Goal: Information Seeking & Learning: Find specific fact

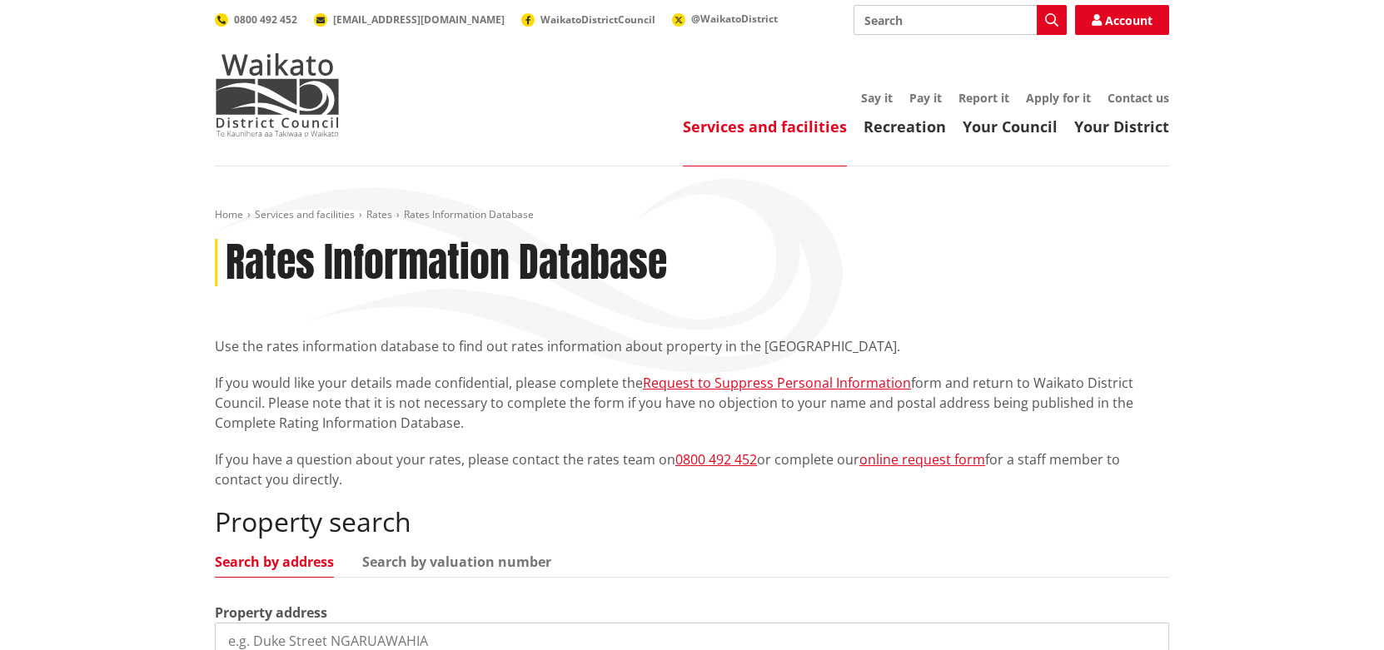
scroll to position [166, 0]
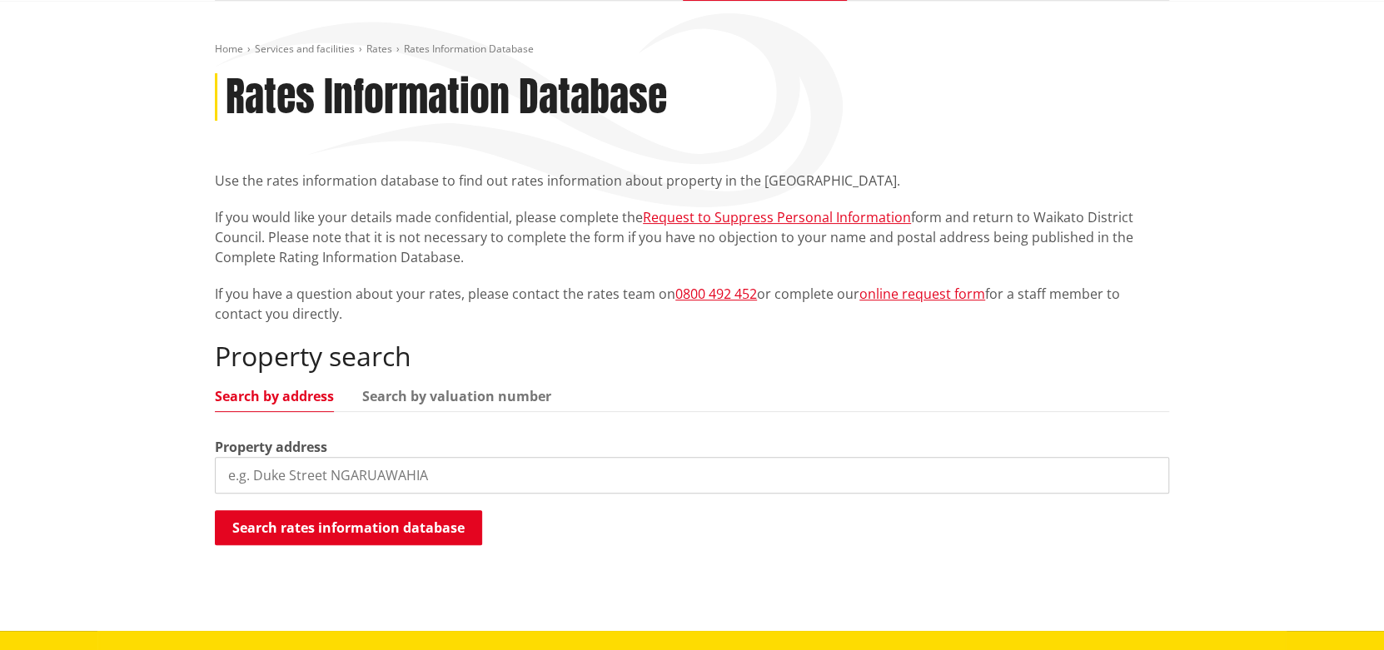
click at [304, 480] on input "search" at bounding box center [692, 475] width 954 height 37
click at [281, 467] on input "680c" at bounding box center [692, 475] width 954 height 37
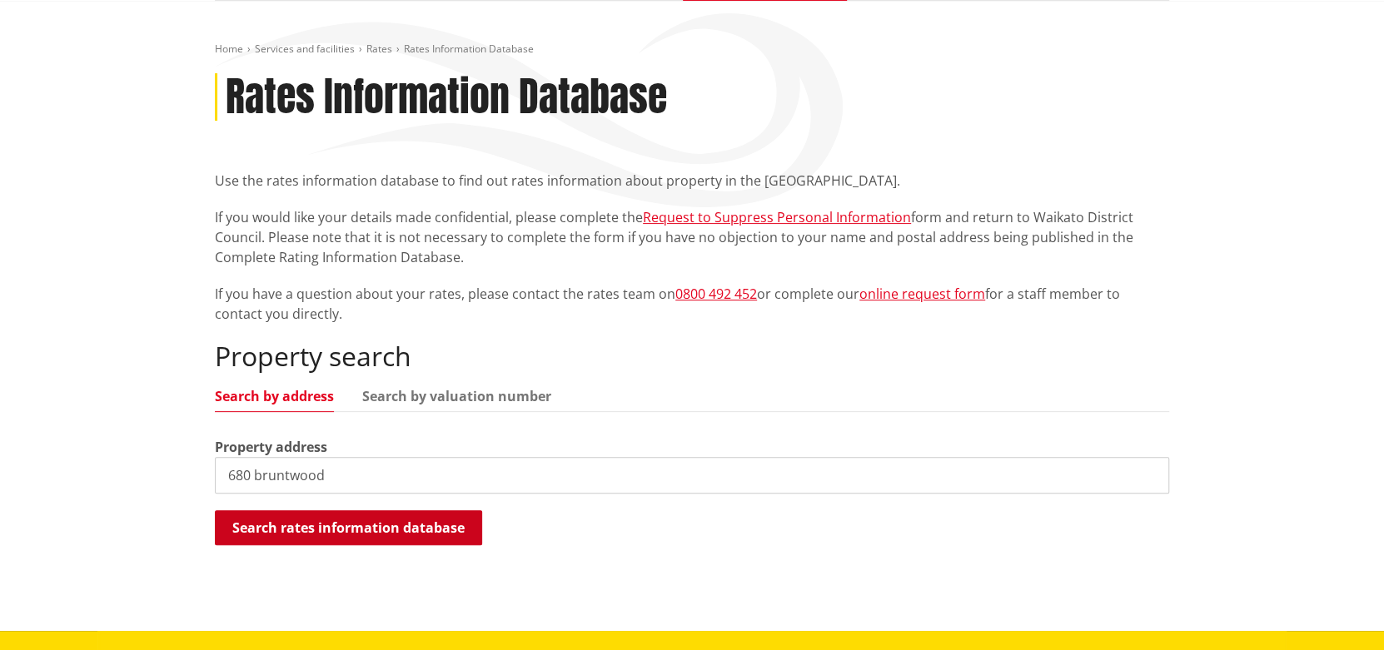
click at [360, 537] on button "Search rates information database" at bounding box center [348, 527] width 267 height 35
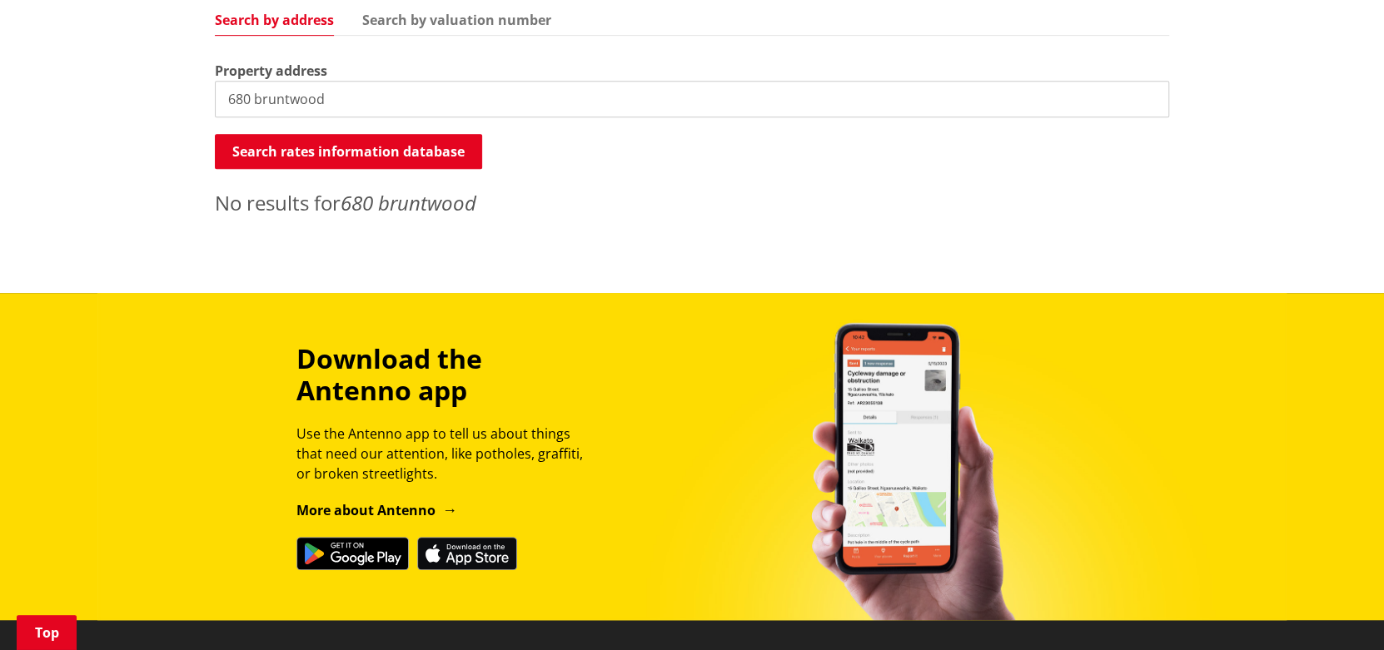
scroll to position [582, 0]
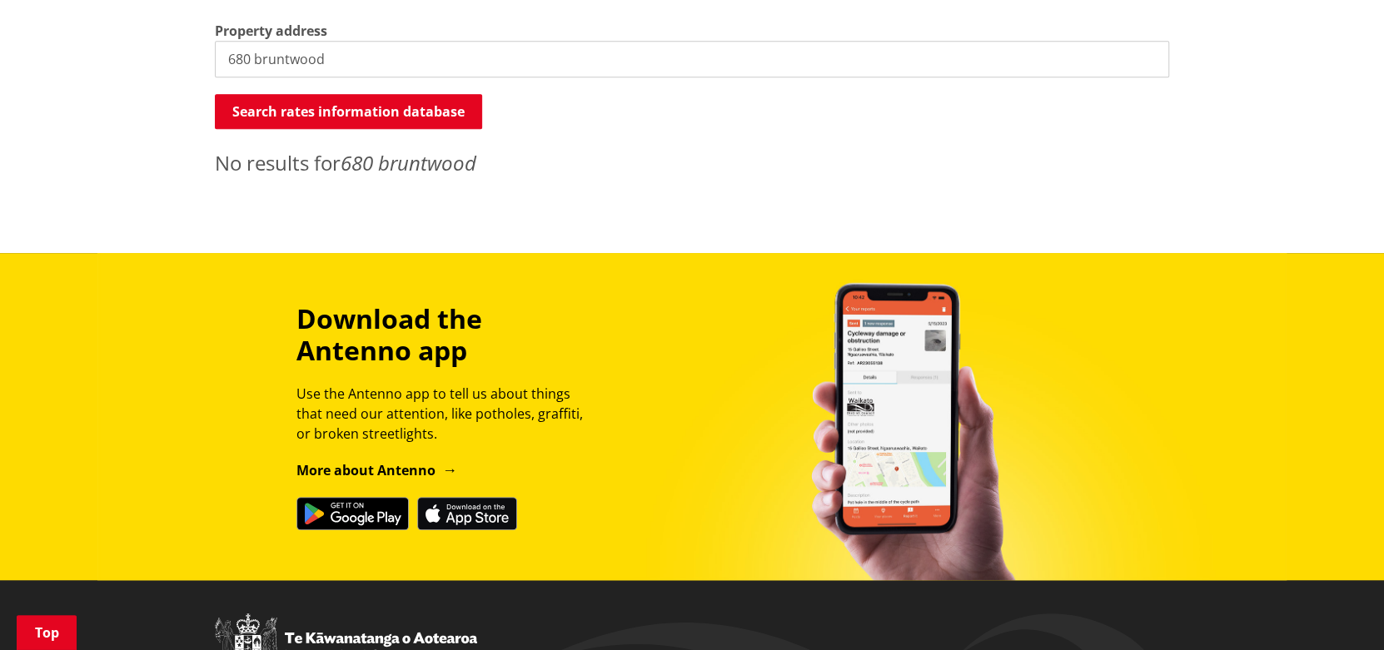
click at [252, 60] on input "680 bruntwood" at bounding box center [692, 59] width 954 height 37
click at [249, 59] on input "680 bruntwood" at bounding box center [692, 59] width 954 height 37
type input "680b bruntwood"
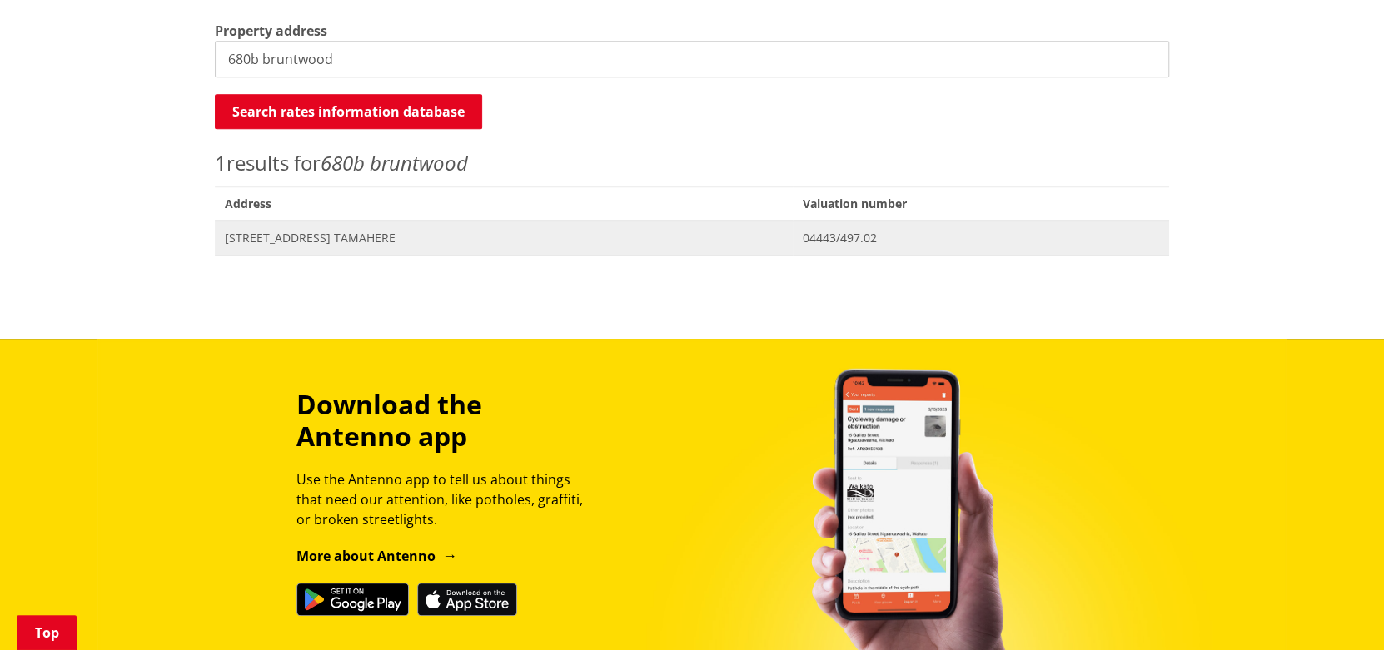
click at [368, 238] on span "[STREET_ADDRESS] TAMAHERE" at bounding box center [504, 238] width 558 height 17
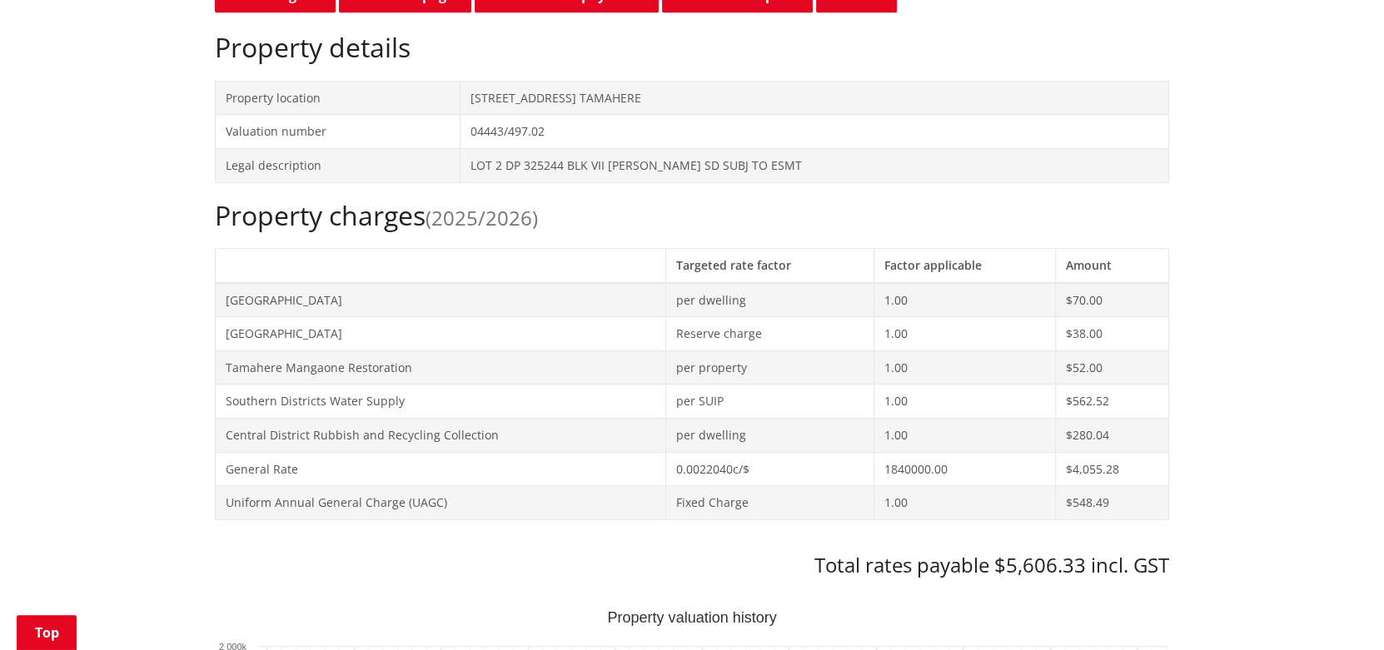
scroll to position [582, 0]
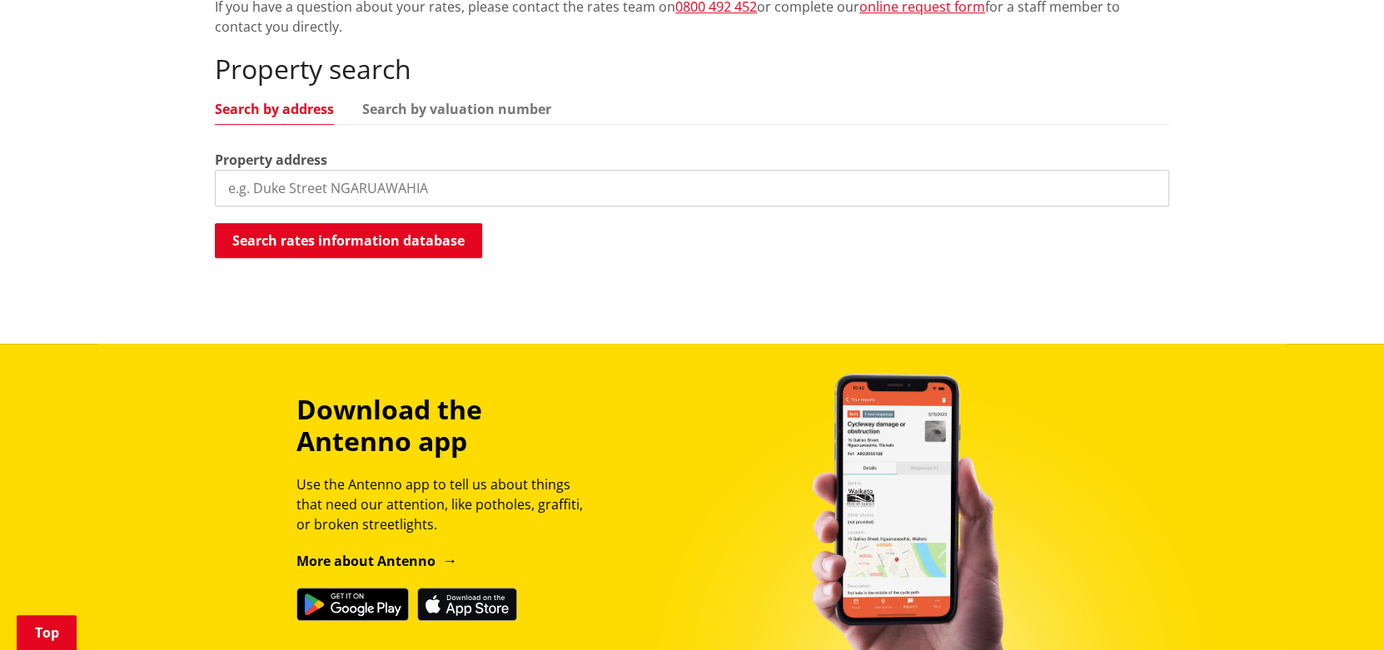
scroll to position [416, 0]
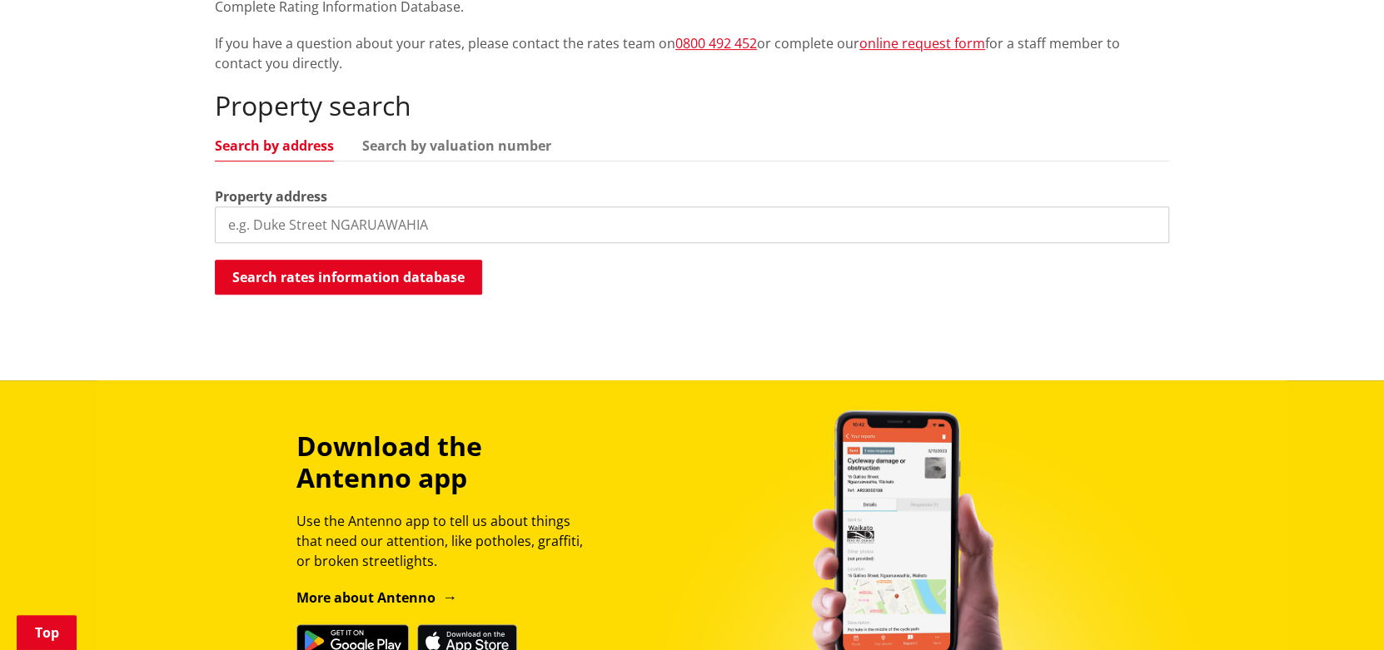
click at [245, 217] on input "search" at bounding box center [692, 225] width 954 height 37
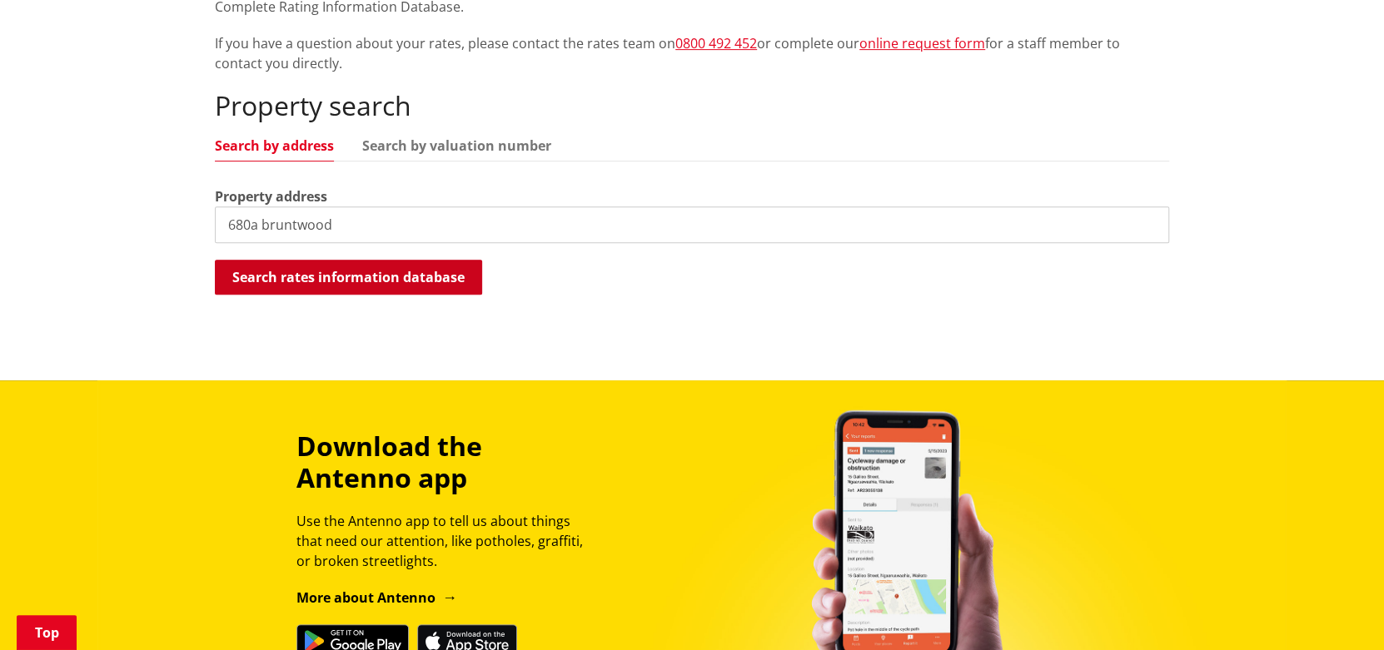
type input "680a bruntwood"
click at [277, 281] on button "Search rates information database" at bounding box center [348, 277] width 267 height 35
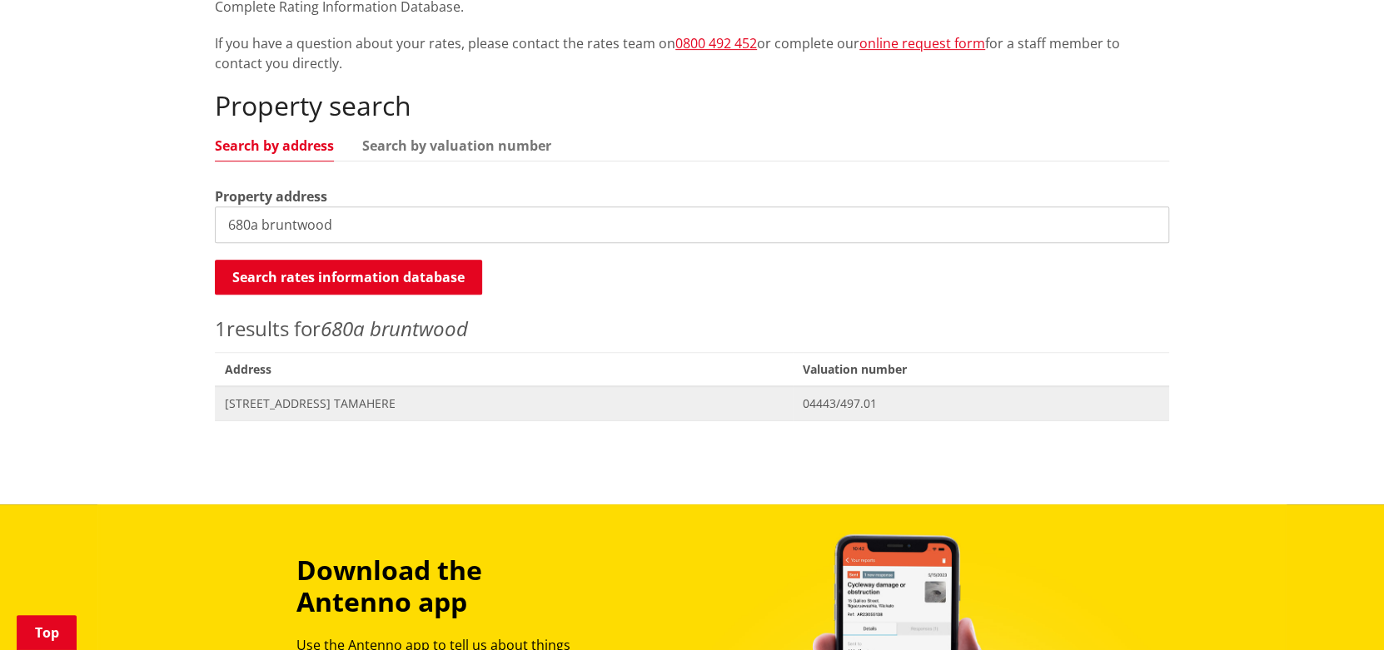
click at [333, 416] on span "Address 680A Bruntwood Road TAMAHERE" at bounding box center [504, 403] width 578 height 34
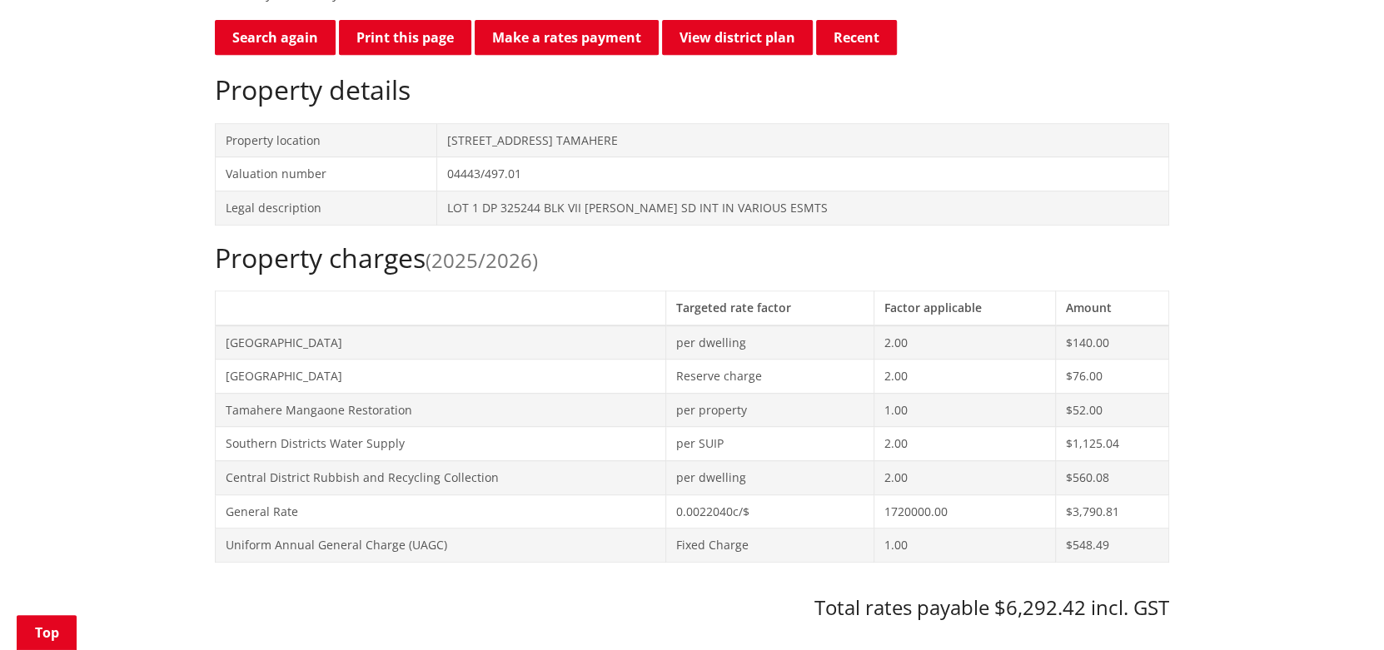
scroll to position [666, 0]
